Goal: Information Seeking & Learning: Learn about a topic

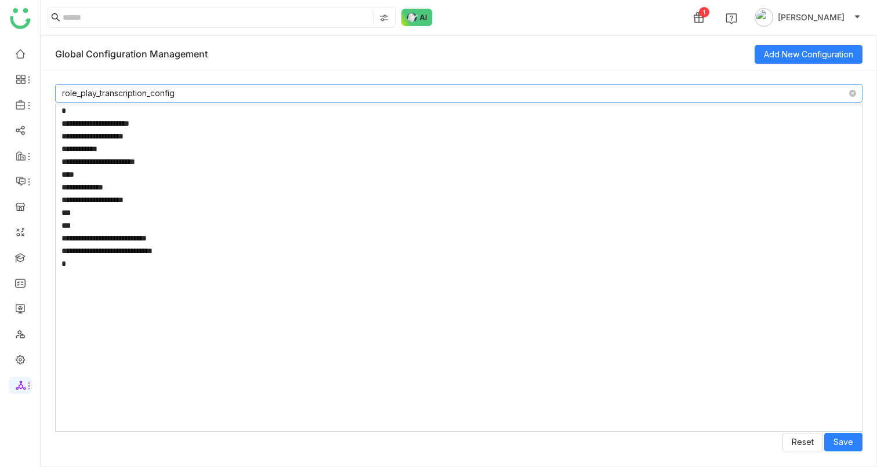
click at [130, 93] on nz-select-item "role_play_transcription_config" at bounding box center [458, 93] width 793 height 17
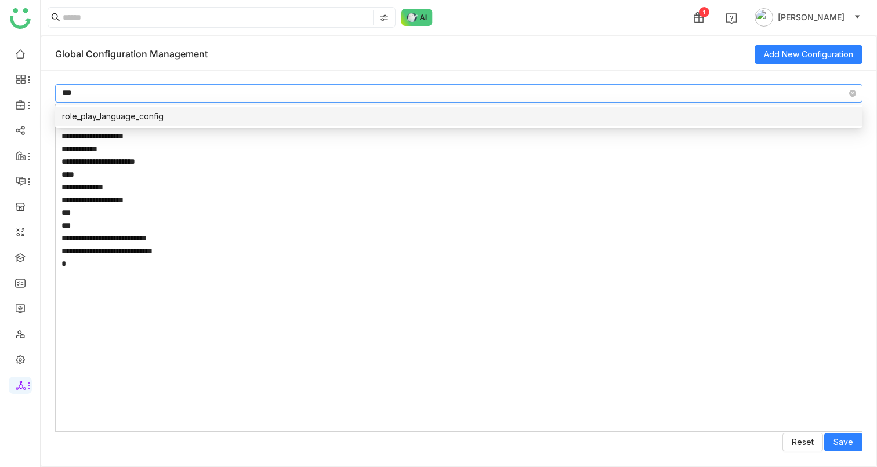
type input "***"
click at [157, 125] on nz-option-item "role_play_language_config" at bounding box center [458, 116] width 807 height 19
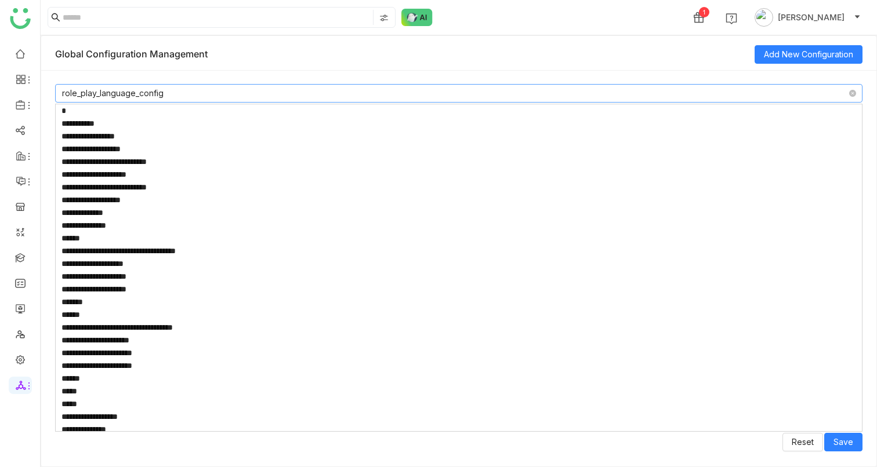
click at [208, 189] on textarea at bounding box center [458, 268] width 807 height 328
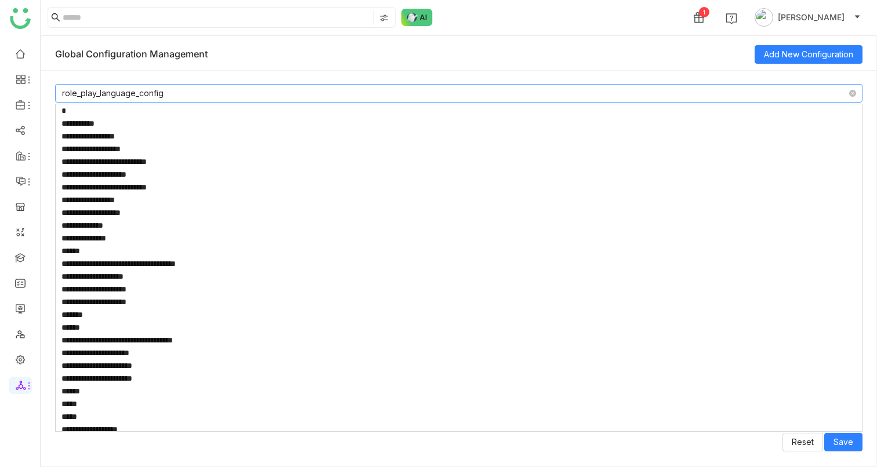
paste textarea "**********"
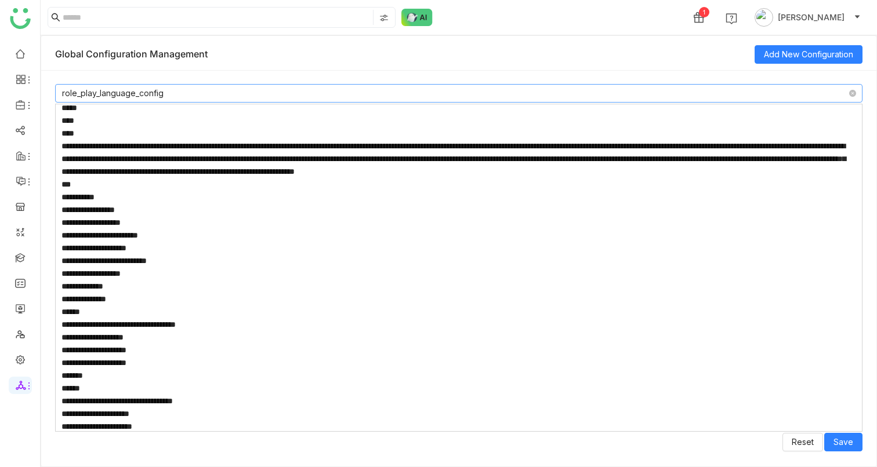
scroll to position [505, 0]
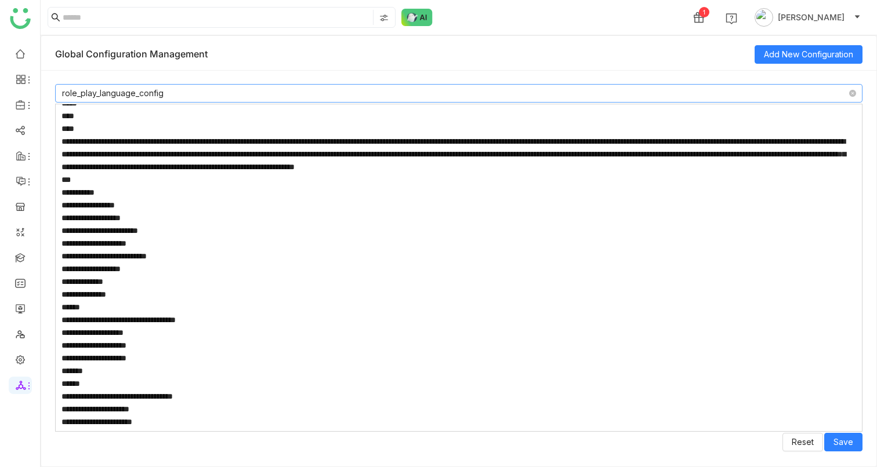
click at [206, 271] on textarea at bounding box center [458, 268] width 807 height 328
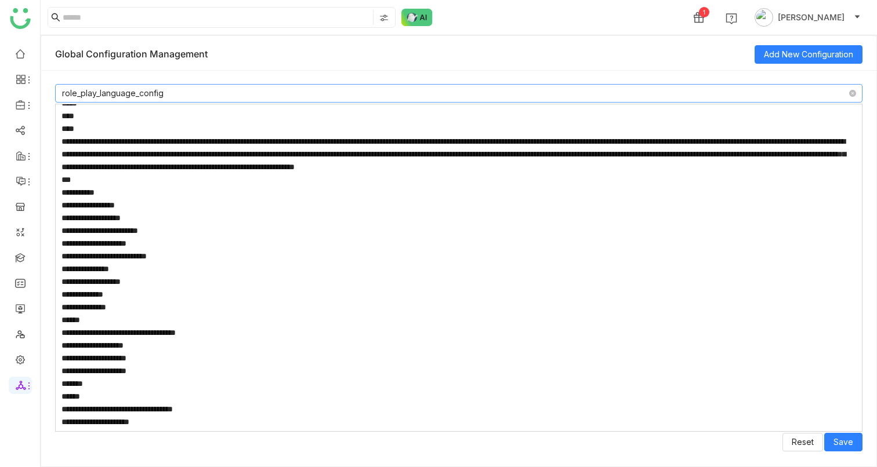
paste textarea "**********"
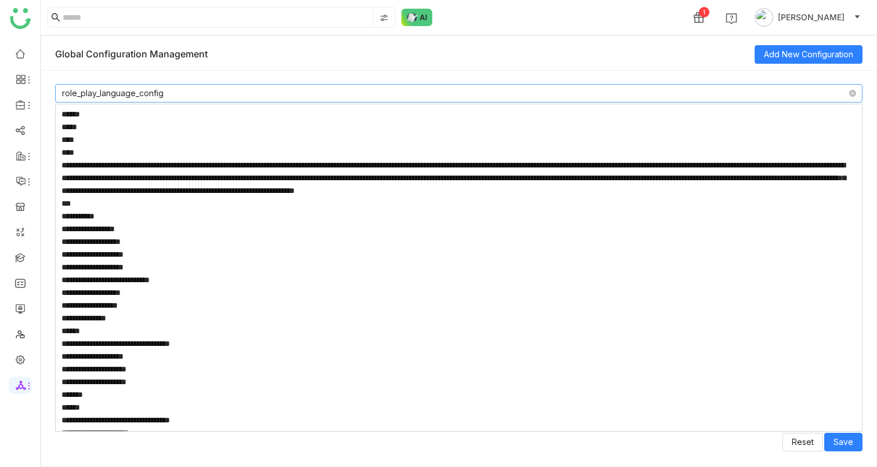
scroll to position [1543, 0]
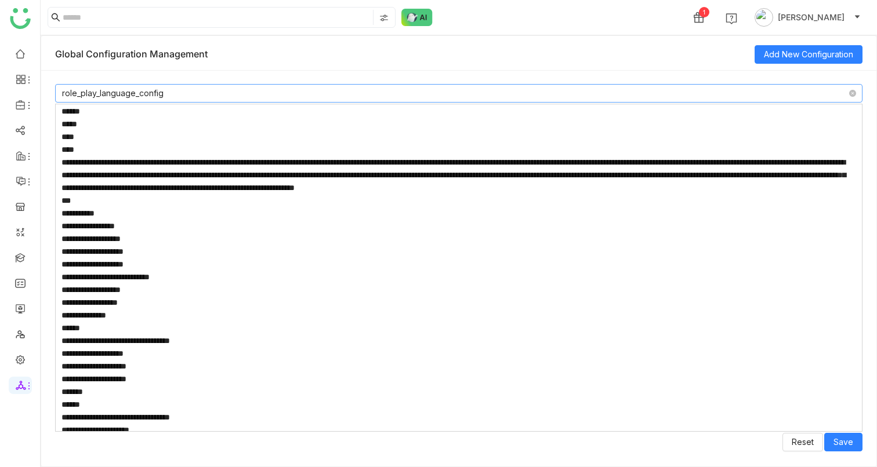
click at [213, 306] on textarea at bounding box center [458, 268] width 807 height 328
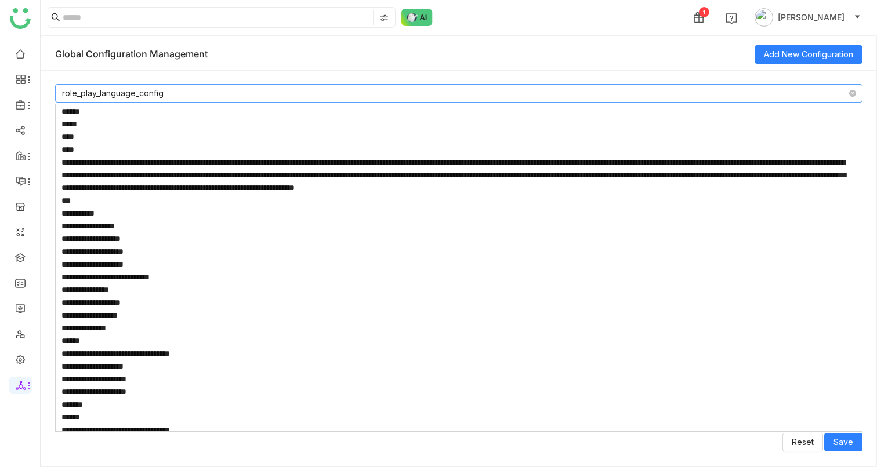
paste textarea "**********"
click at [204, 315] on textarea at bounding box center [458, 268] width 807 height 328
paste textarea
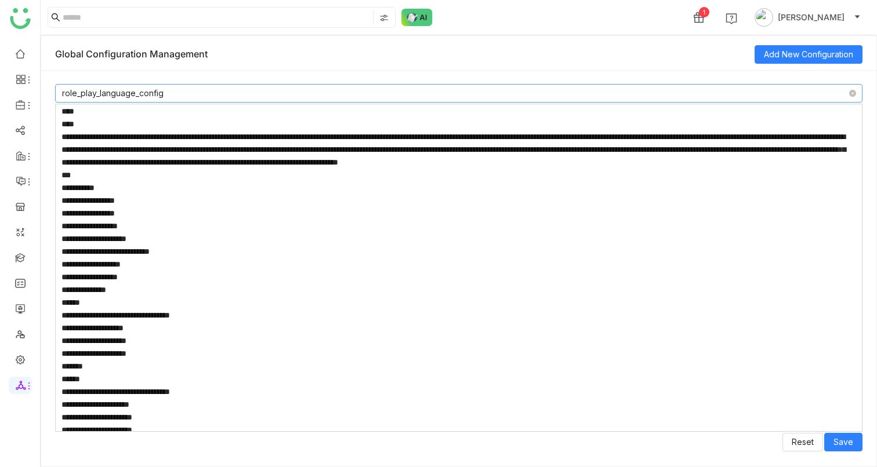
scroll to position [1940, 0]
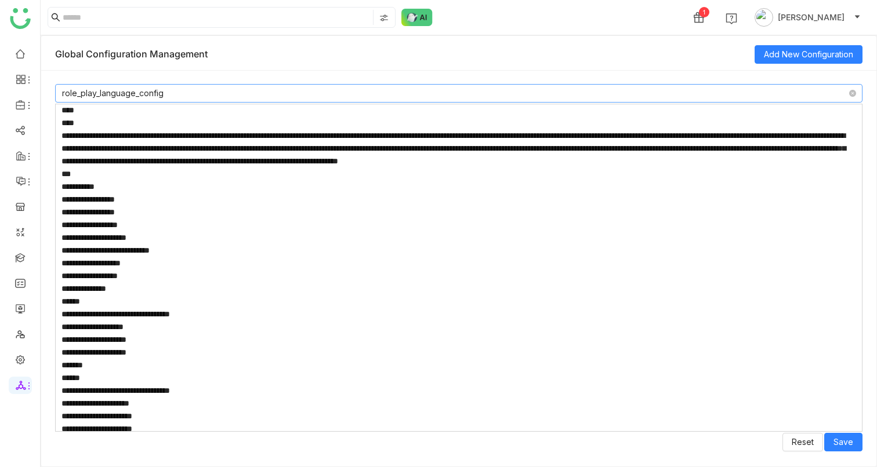
click at [212, 293] on textarea at bounding box center [458, 268] width 807 height 328
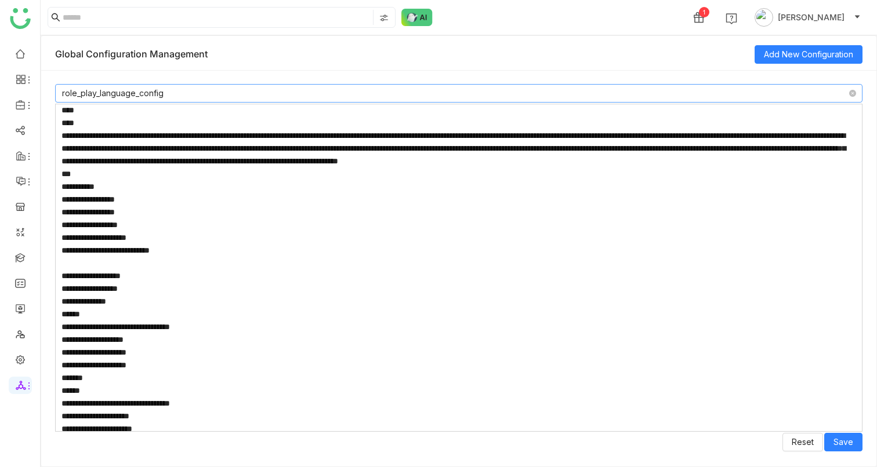
paste textarea "**********"
type textarea "**********"
click at [145, 295] on textarea at bounding box center [458, 268] width 807 height 328
click at [205, 300] on textarea at bounding box center [458, 268] width 807 height 328
paste textarea
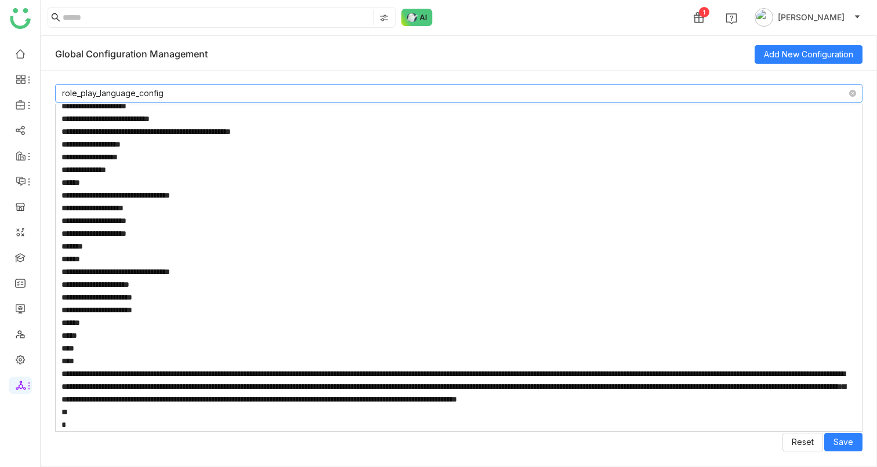
scroll to position [2122, 0]
type textarea "**********"
click at [844, 441] on span "Save" at bounding box center [843, 442] width 20 height 13
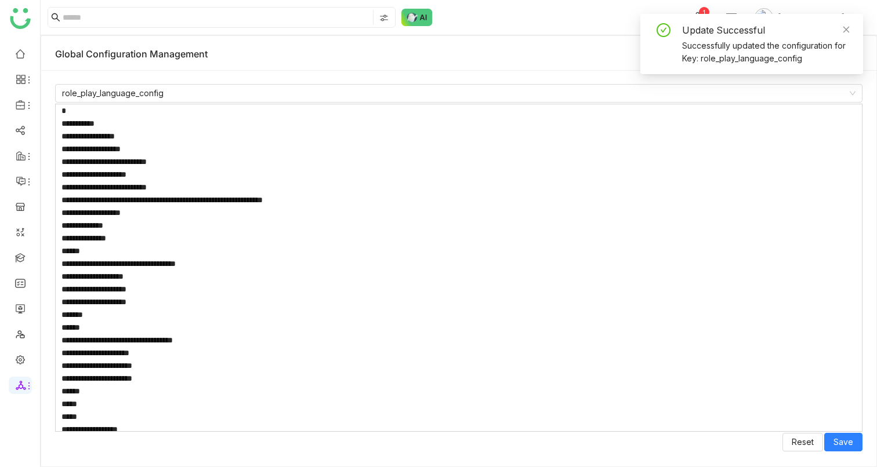
click at [346, 297] on textarea at bounding box center [458, 268] width 807 height 328
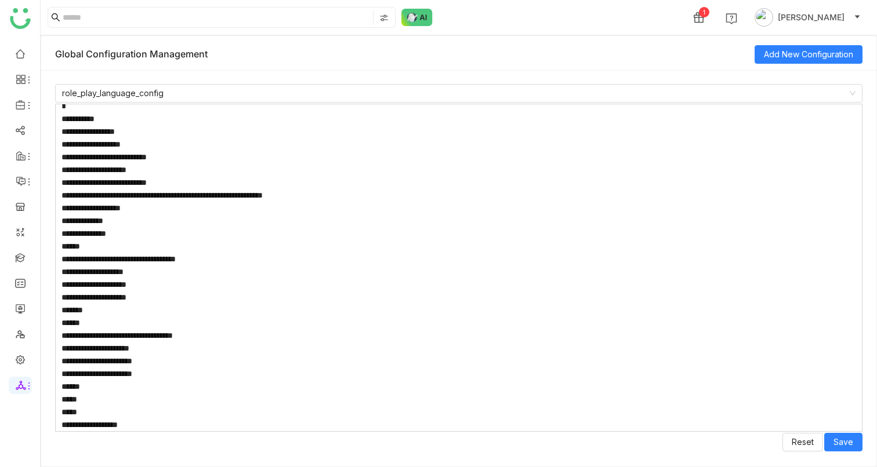
scroll to position [0, 0]
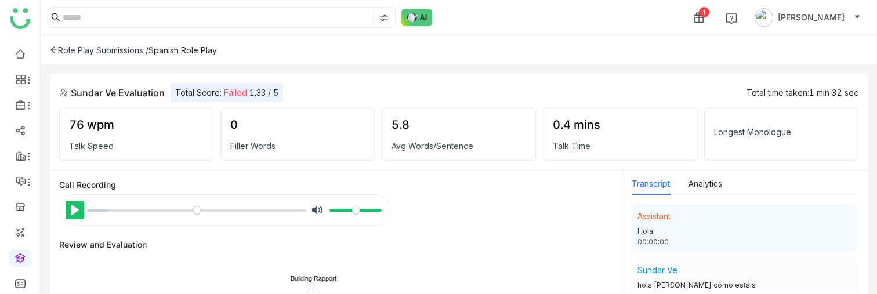
click at [75, 206] on button "Pause Play" at bounding box center [75, 210] width 19 height 19
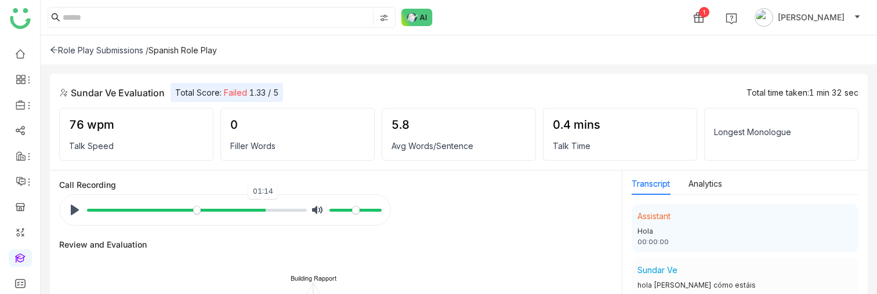
click at [259, 210] on input "Seek" at bounding box center [197, 210] width 220 height 11
type input "***"
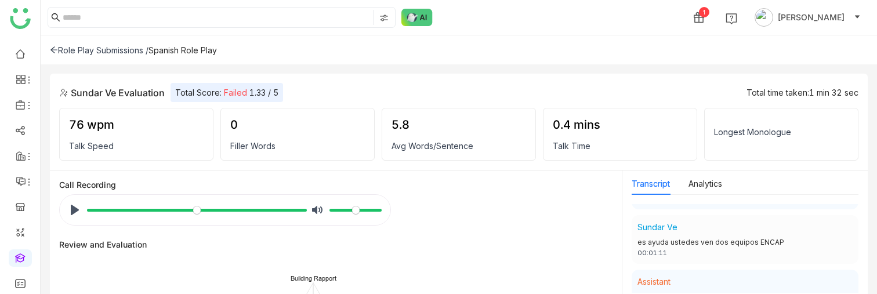
scroll to position [572, 0]
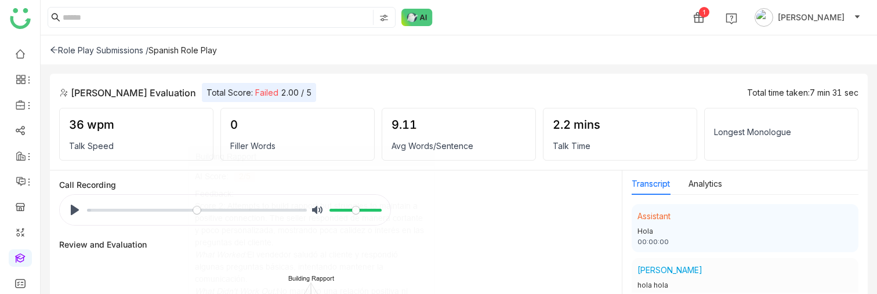
click at [554, 138] on div "2.2 mins Talk Time" at bounding box center [620, 134] width 154 height 53
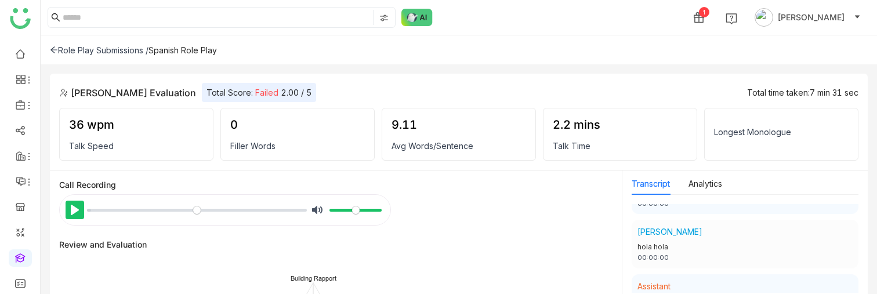
click at [74, 212] on button "Pause Play" at bounding box center [75, 210] width 19 height 19
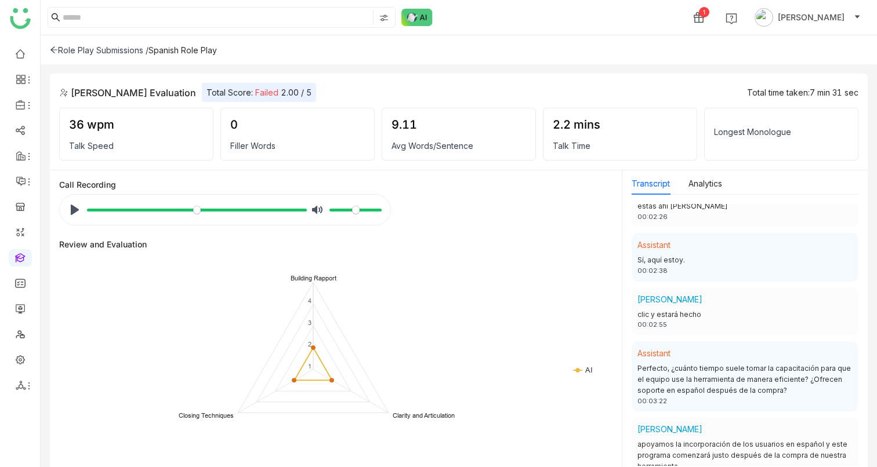
scroll to position [358, 0]
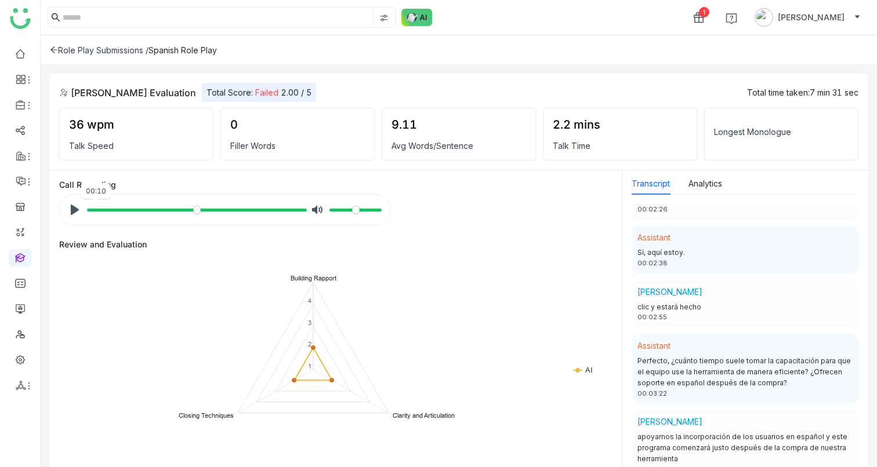
click at [95, 209] on input "Seek" at bounding box center [197, 210] width 220 height 11
click at [74, 209] on button "Pause Play" at bounding box center [75, 210] width 19 height 19
click at [92, 211] on input "Seek" at bounding box center [197, 210] width 220 height 11
click at [88, 208] on input "Seek" at bounding box center [197, 210] width 220 height 11
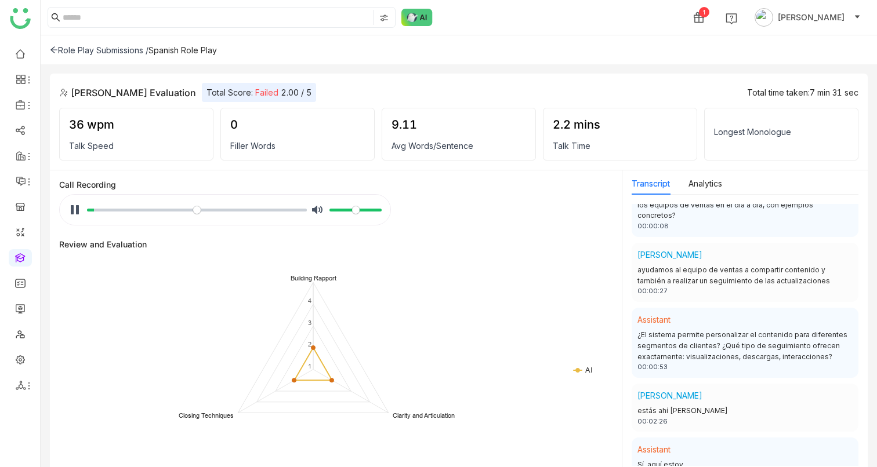
scroll to position [0, 0]
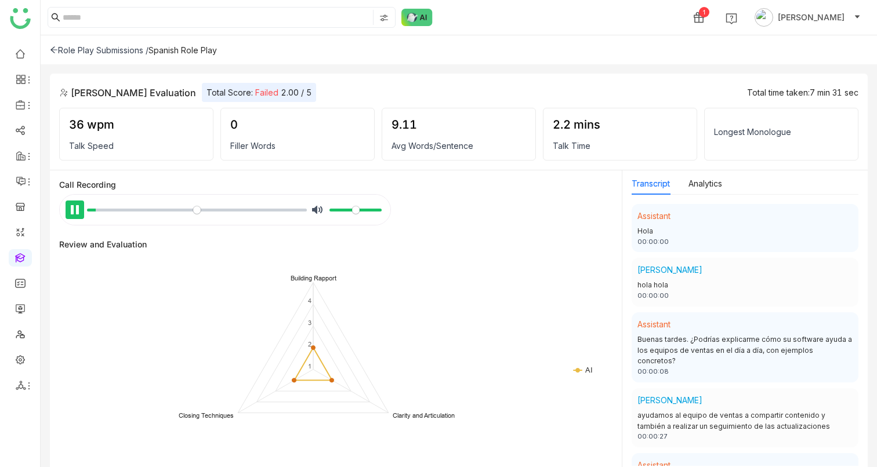
click at [74, 202] on button "Pause Play" at bounding box center [75, 210] width 19 height 19
type input "****"
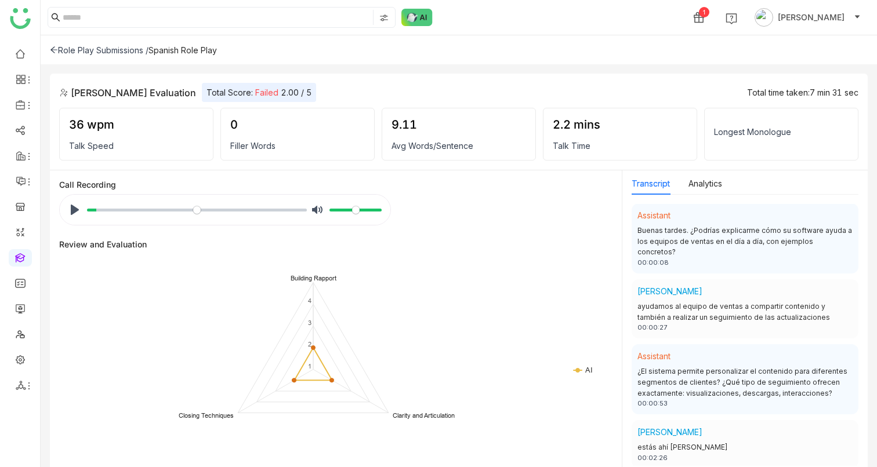
scroll to position [125, 0]
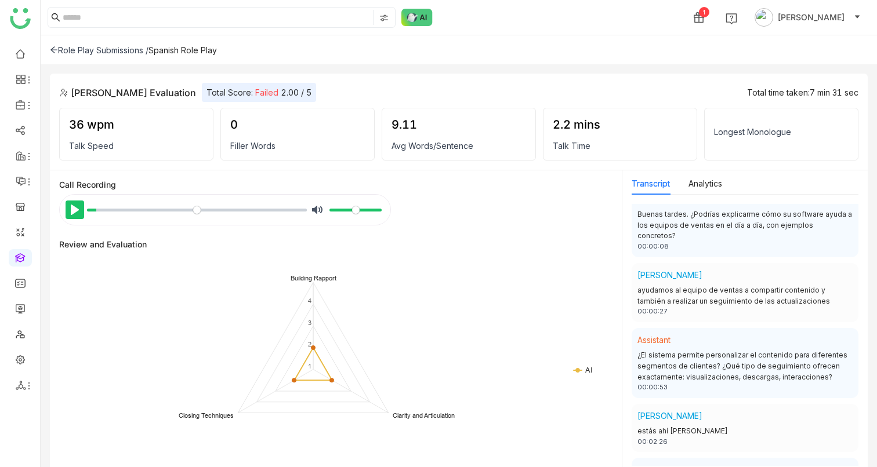
click at [78, 206] on button "Pause Play" at bounding box center [75, 210] width 19 height 19
click at [86, 211] on div "% buffered 00:00" at bounding box center [196, 210] width 221 height 11
click at [89, 210] on input "Seek" at bounding box center [197, 210] width 220 height 11
click at [78, 210] on button "Pause Play" at bounding box center [75, 210] width 19 height 19
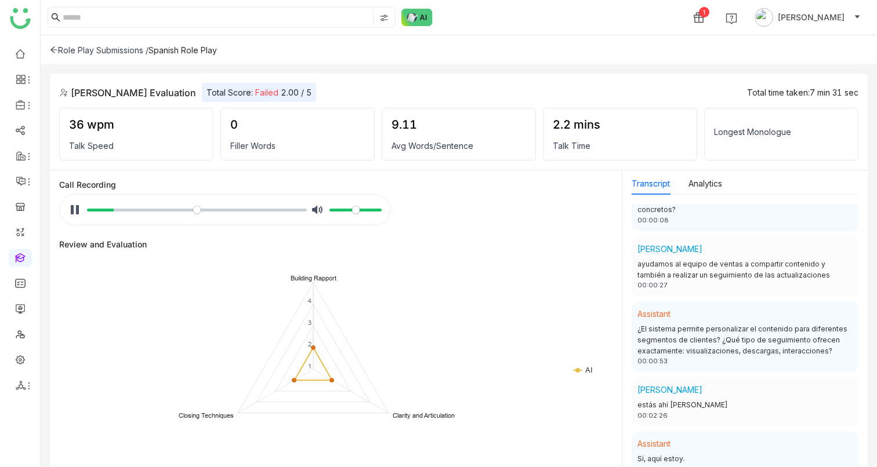
scroll to position [152, 0]
drag, startPoint x: 638, startPoint y: 393, endPoint x: 685, endPoint y: 393, distance: 47.0
click at [686, 293] on div "estás ahí [PERSON_NAME]" at bounding box center [744, 404] width 215 height 11
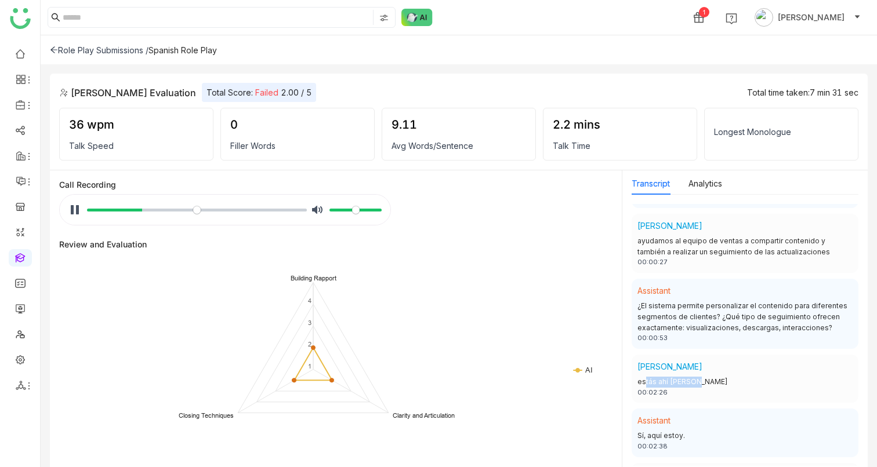
scroll to position [176, 0]
click at [70, 208] on button "Pause Play" at bounding box center [75, 210] width 19 height 19
type input "*****"
click at [653, 293] on div "estás ahí [PERSON_NAME]" at bounding box center [744, 381] width 215 height 11
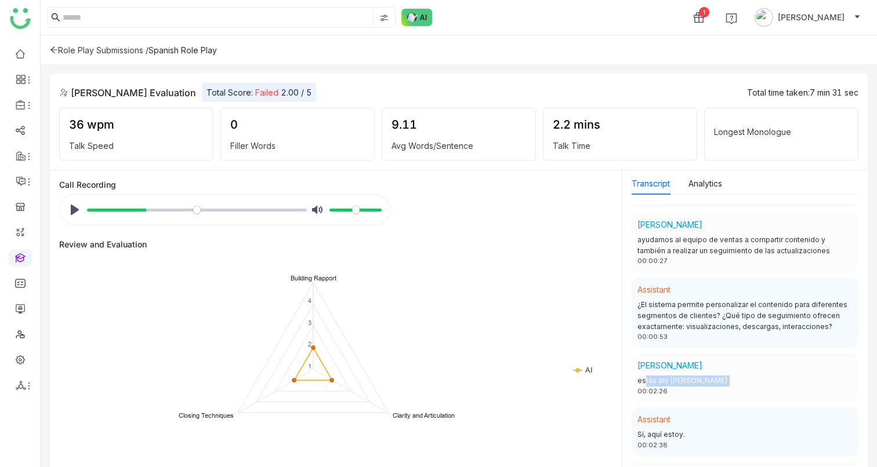
click at [653, 293] on div "estás ahí [PERSON_NAME]" at bounding box center [744, 381] width 215 height 11
click at [710, 293] on div "¿El sistema permite personalizar el contenido para diferentes segmentos de clie…" at bounding box center [744, 316] width 215 height 33
